Goal: Check status: Check status

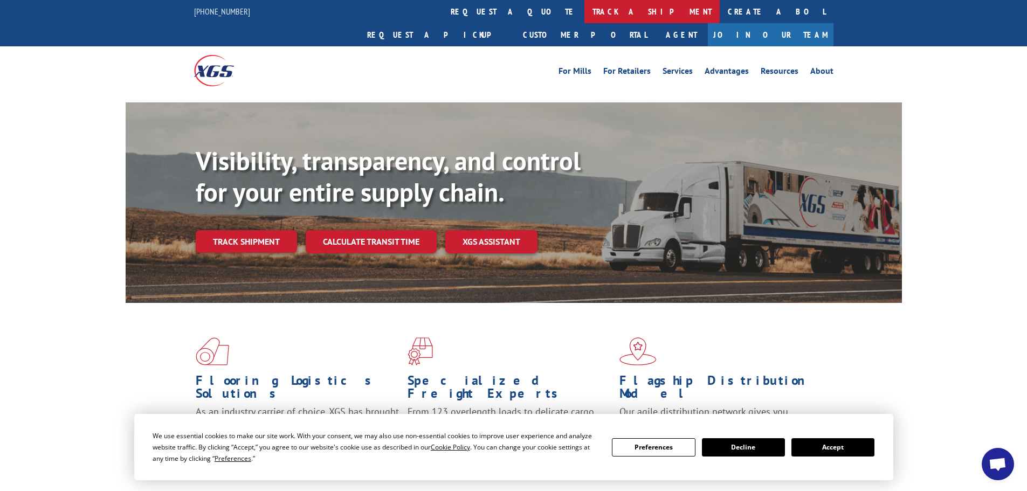
click at [585, 11] on link "track a shipment" at bounding box center [652, 11] width 135 height 23
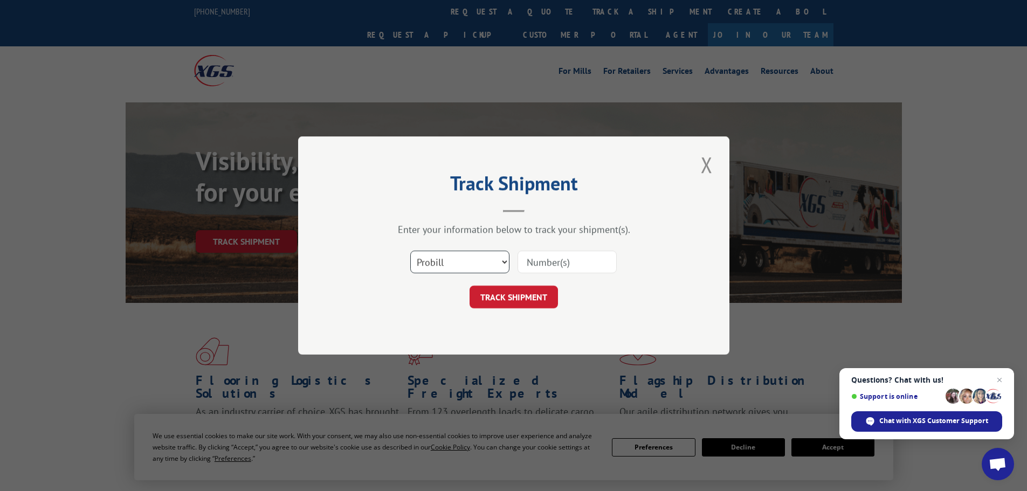
click at [505, 262] on select "Select category... Probill BOL PO" at bounding box center [459, 262] width 99 height 23
click at [410, 251] on select "Select category... Probill BOL PO" at bounding box center [459, 262] width 99 height 23
click at [439, 300] on div "TRACK SHIPMENT" at bounding box center [514, 297] width 324 height 23
click at [506, 260] on select "Select category... Probill BOL PO" at bounding box center [459, 262] width 99 height 23
select select "bol"
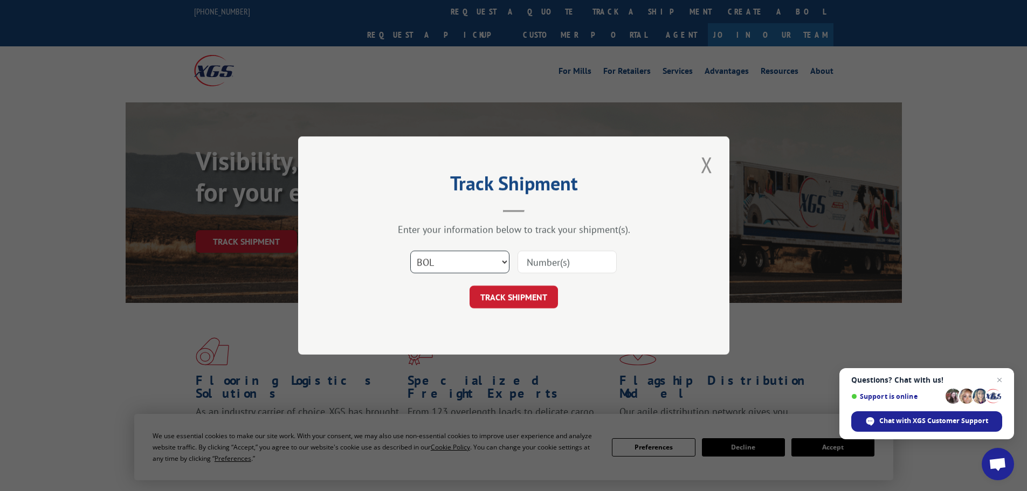
click at [410, 251] on select "Select category... Probill BOL PO" at bounding box center [459, 262] width 99 height 23
paste input "17153096"
type input "17153096"
click at [509, 293] on button "TRACK SHIPMENT" at bounding box center [514, 297] width 88 height 23
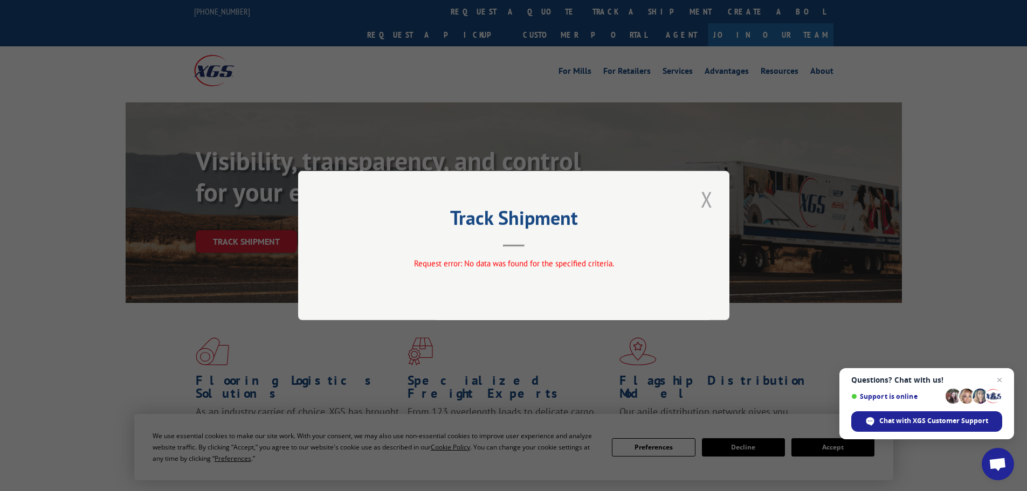
click at [710, 200] on button "Close modal" at bounding box center [707, 199] width 18 height 30
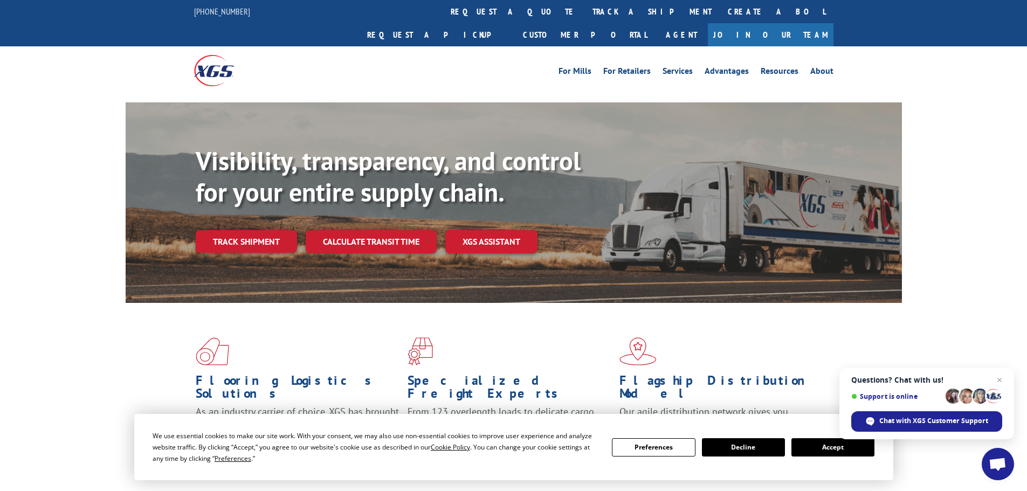
click at [45, 139] on div "Visibility, transparency, and control for your entire supply chain. Track shipm…" at bounding box center [513, 213] width 1027 height 222
click at [585, 13] on link "track a shipment" at bounding box center [652, 11] width 135 height 23
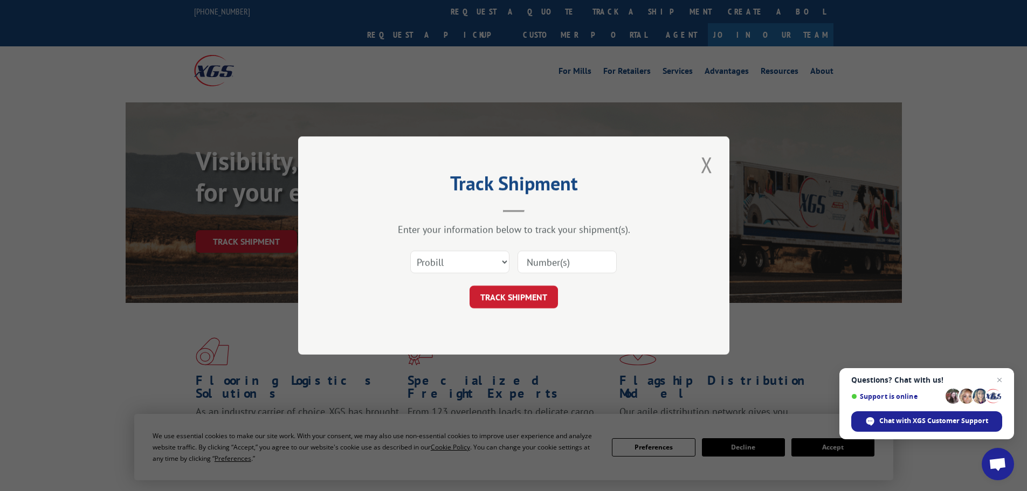
paste input "17153096"
type input "17153096"
click at [511, 296] on button "TRACK SHIPMENT" at bounding box center [514, 297] width 88 height 23
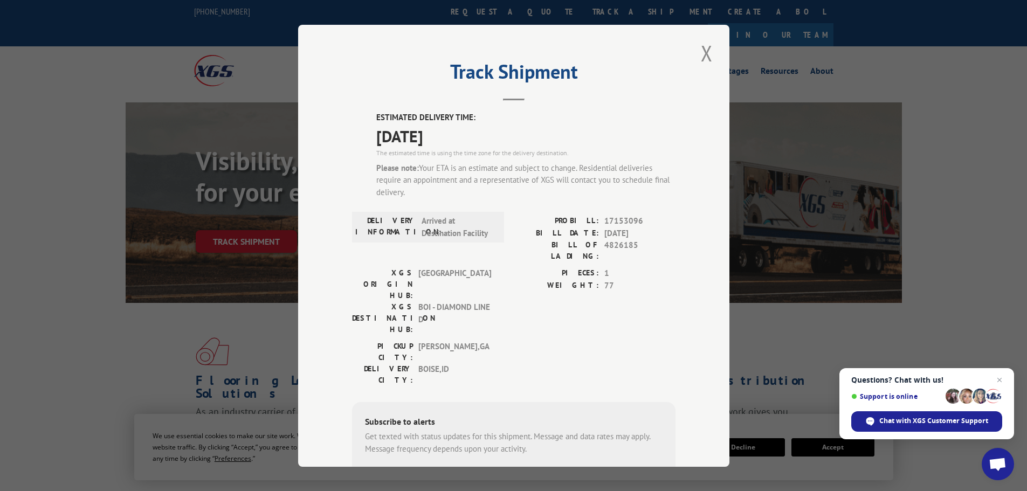
click at [703, 58] on button "Close modal" at bounding box center [707, 53] width 18 height 30
click at [905, 262] on div "Visibility, transparency, and control for your entire supply chain. Track shipm…" at bounding box center [513, 213] width 1027 height 222
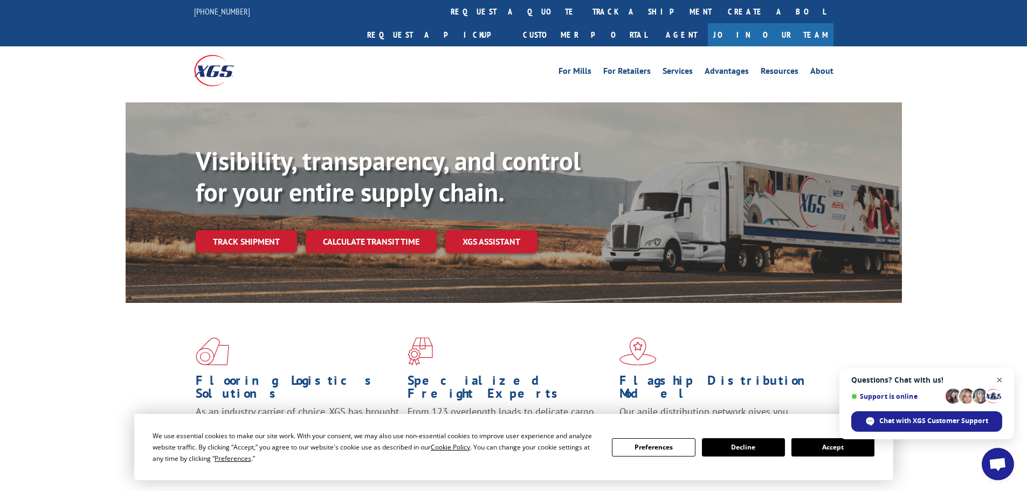
click at [1000, 378] on span "Open chat" at bounding box center [999, 380] width 13 height 13
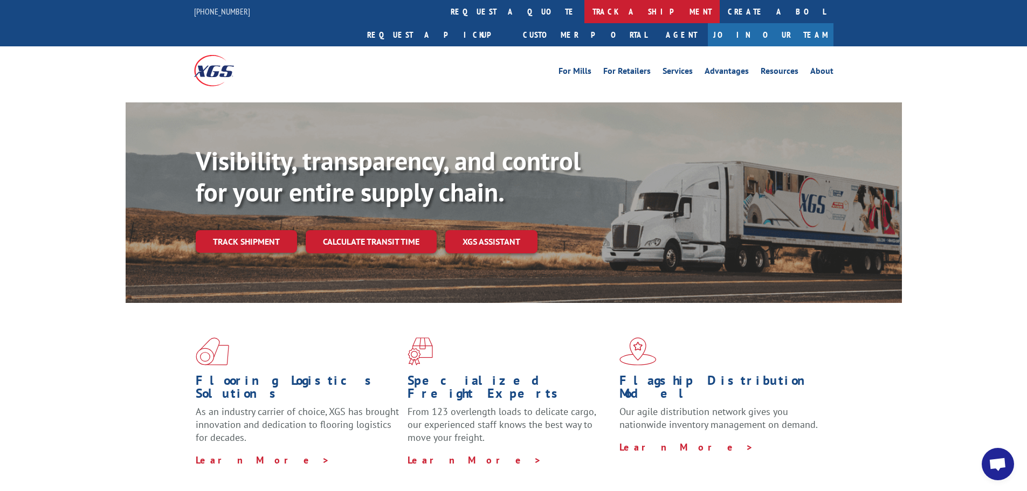
click at [585, 12] on link "track a shipment" at bounding box center [652, 11] width 135 height 23
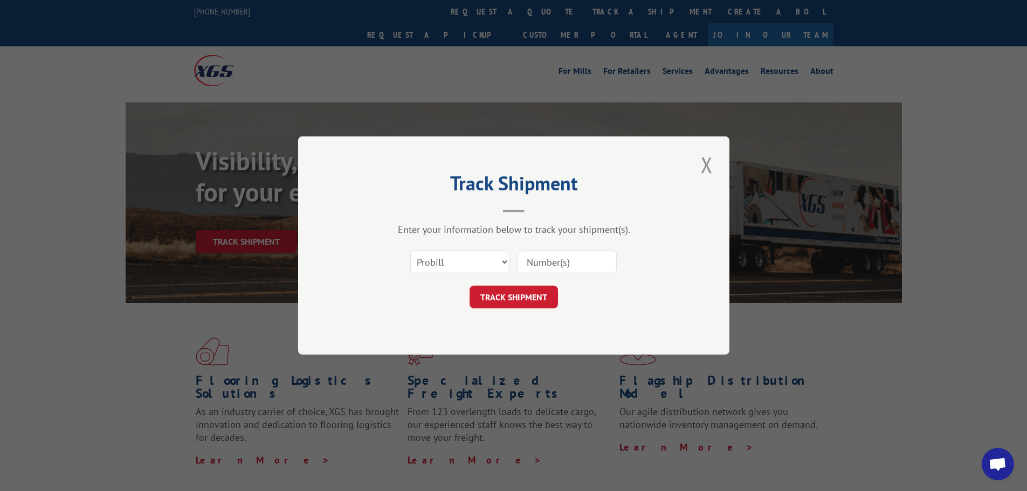
paste input "17153096"
type input "17153096"
click at [507, 301] on button "TRACK SHIPMENT" at bounding box center [514, 297] width 88 height 23
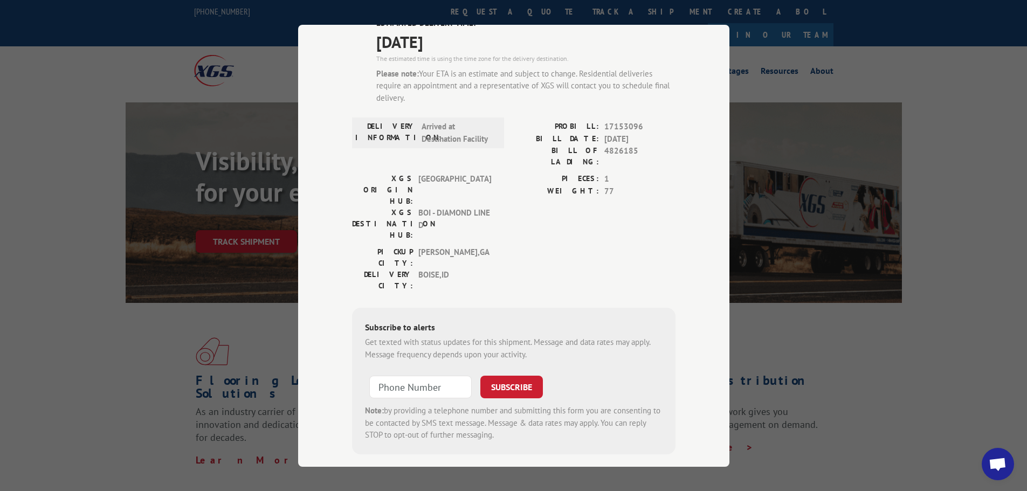
scroll to position [40, 0]
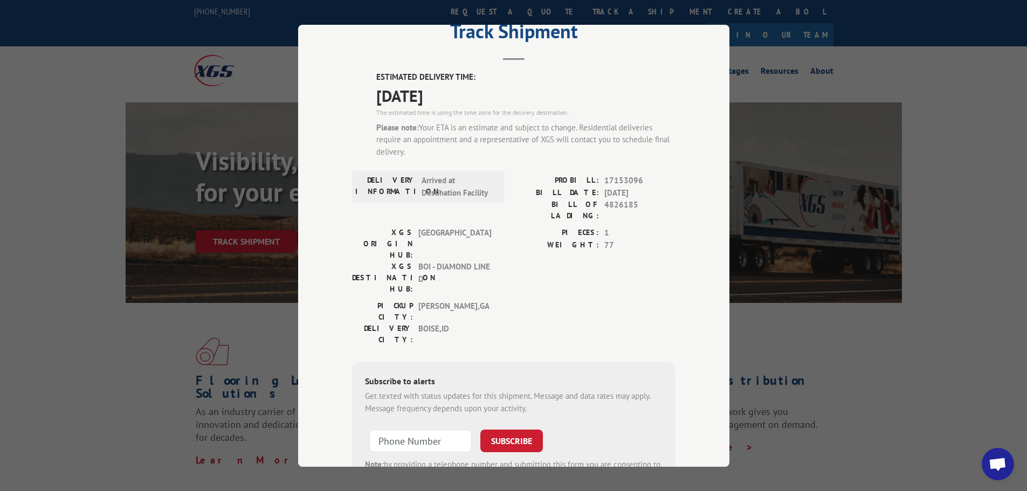
click at [917, 304] on div "Track Shipment ESTIMATED DELIVERY TIME: 08/15/2025 The estimated time is using …" at bounding box center [513, 245] width 1027 height 491
drag, startPoint x: 833, startPoint y: 285, endPoint x: 792, endPoint y: 253, distance: 51.5
click at [833, 282] on div "Track Shipment ESTIMATED DELIVERY TIME: 08/15/2025 The estimated time is using …" at bounding box center [513, 245] width 1027 height 491
